Goal: Find specific page/section: Find specific page/section

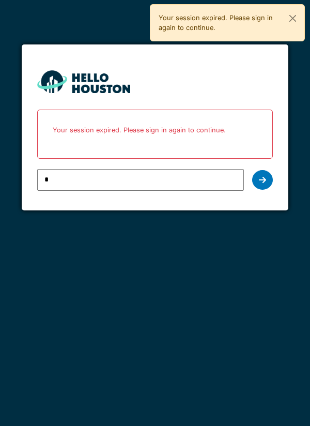
type input "**********"
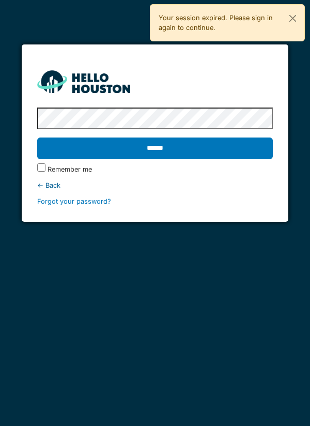
click at [150, 151] on input "******" at bounding box center [155, 148] width 236 height 22
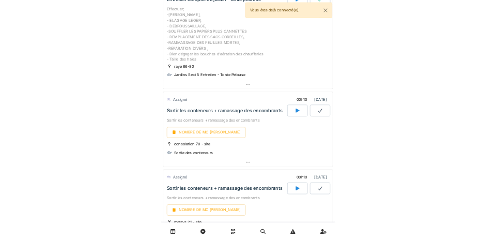
scroll to position [146, 0]
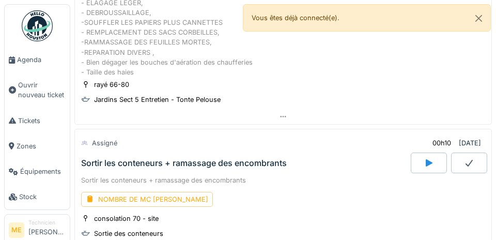
click at [24, 62] on span "Agenda" at bounding box center [41, 60] width 49 height 10
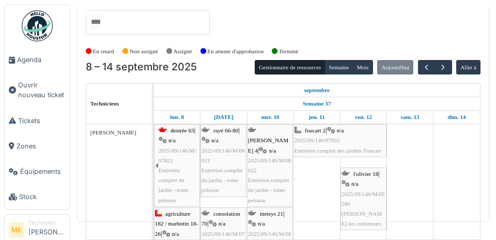
scroll to position [55, 0]
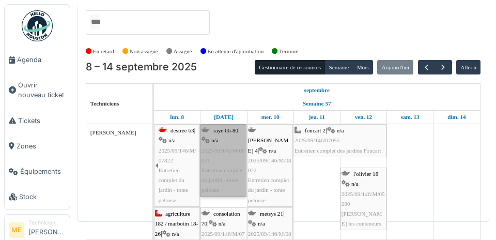
click at [221, 129] on link "rayé 66-80 | n/a 2025/09/146/M/08021 Entretien complet du jardin - tonte pelouse" at bounding box center [224, 160] width 46 height 72
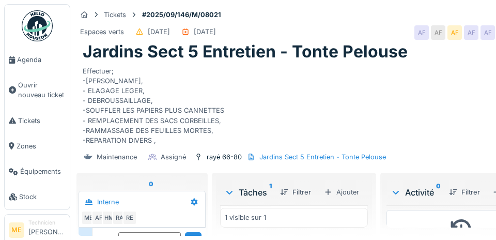
scroll to position [228, 0]
click at [32, 63] on span "Agenda" at bounding box center [41, 60] width 49 height 10
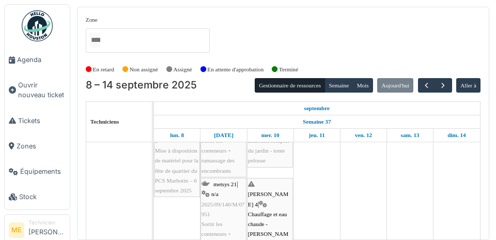
scroll to position [150, 0]
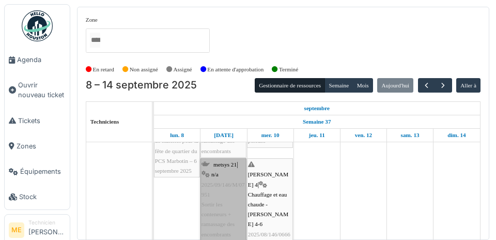
click at [223, 191] on link "metsys 21 | n/a 2025/09/146/M/07951 Sortir les conteneurs + ramassage des encom…" at bounding box center [224, 199] width 46 height 83
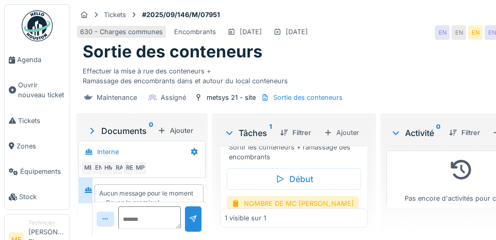
scroll to position [65, 0]
